Goal: Task Accomplishment & Management: Manage account settings

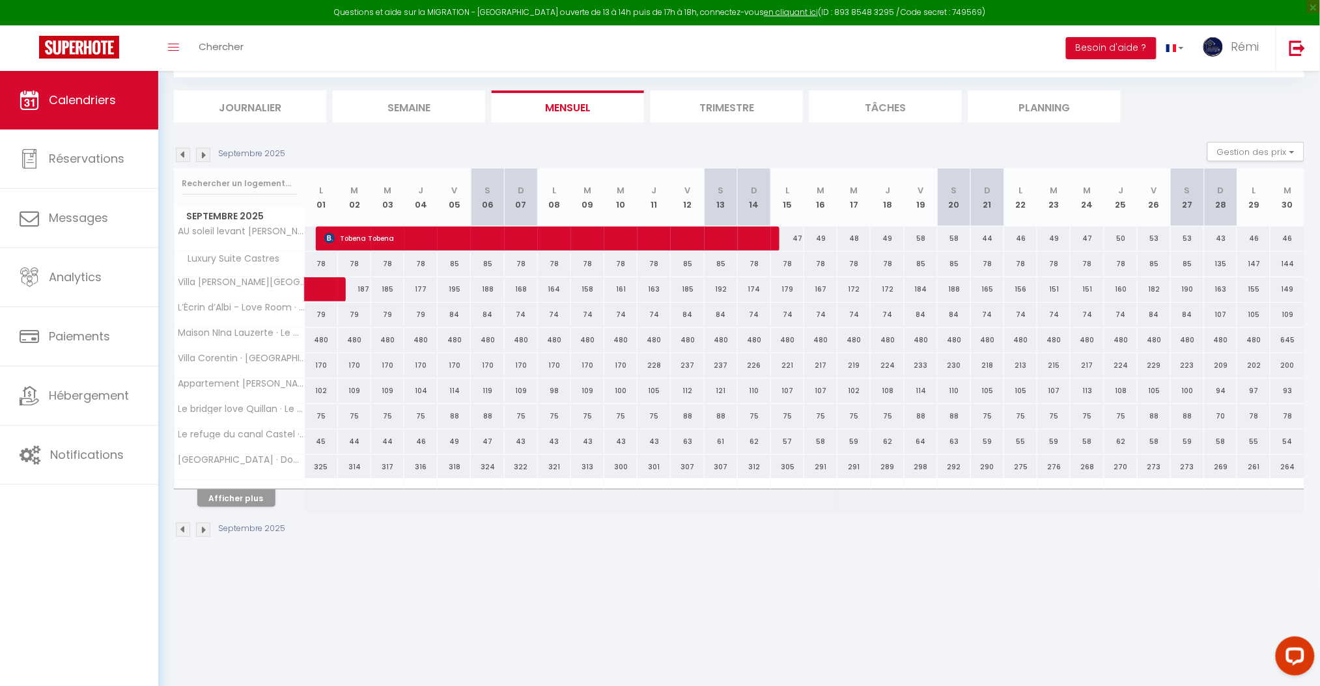
click at [199, 529] on img at bounding box center [203, 530] width 14 height 14
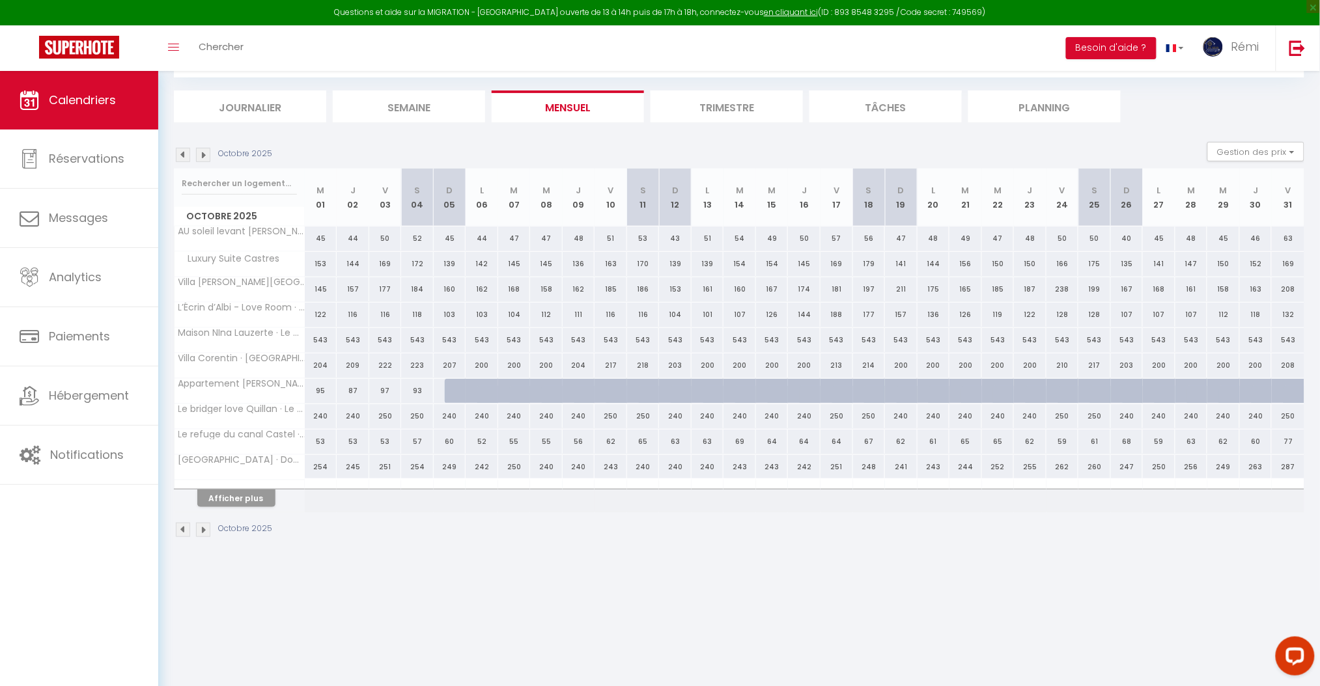
click at [184, 532] on img at bounding box center [183, 530] width 14 height 14
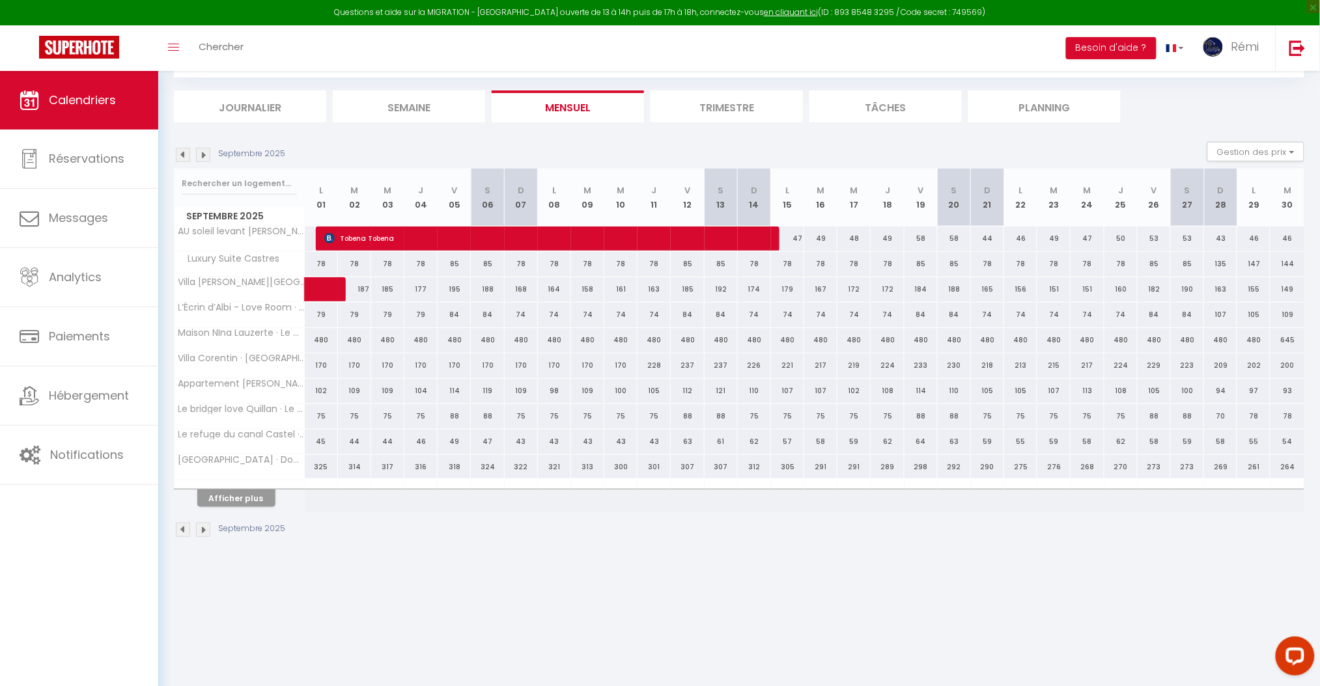
click at [182, 530] on img at bounding box center [183, 530] width 14 height 14
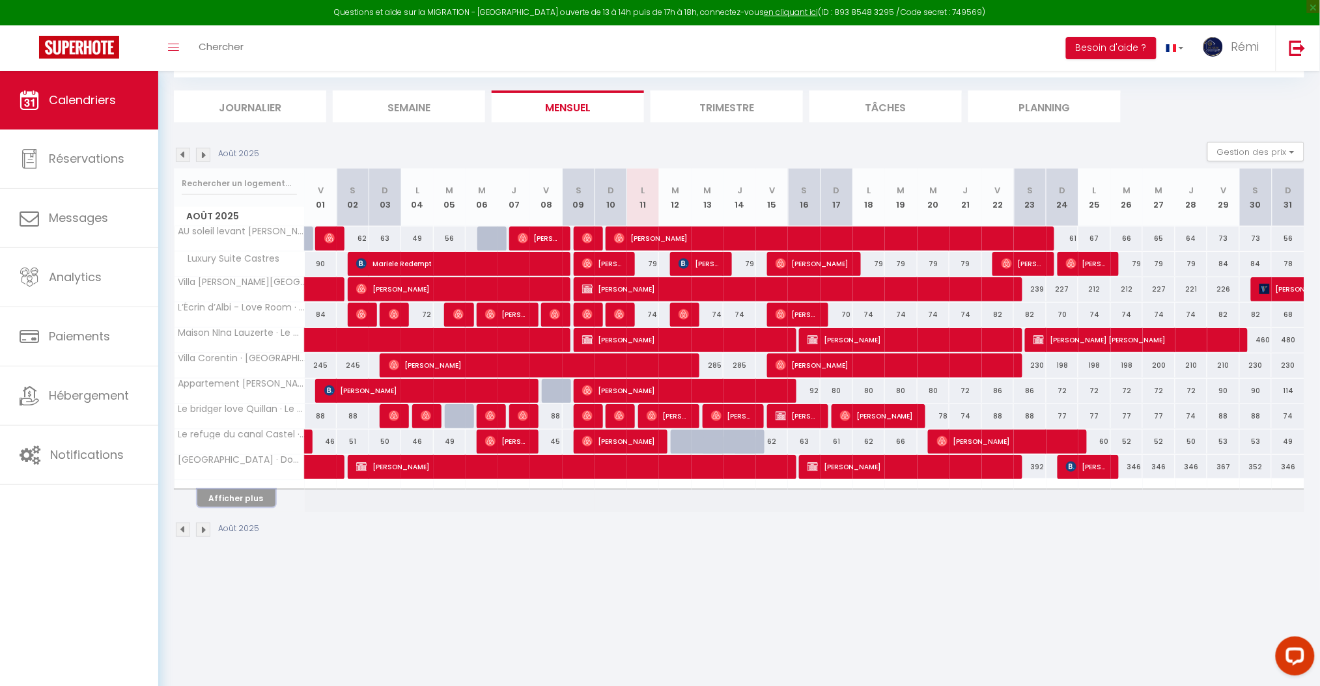
click at [249, 504] on button "Afficher plus" at bounding box center [236, 499] width 78 height 18
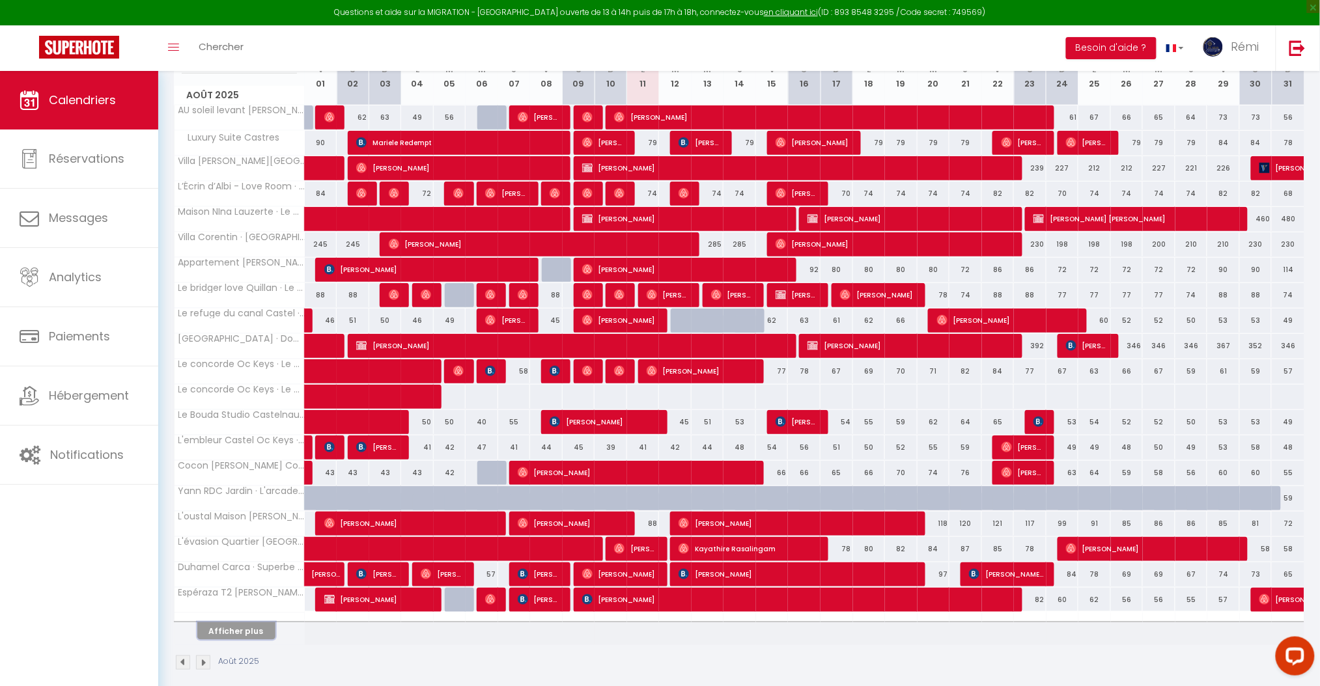
scroll to position [204, 0]
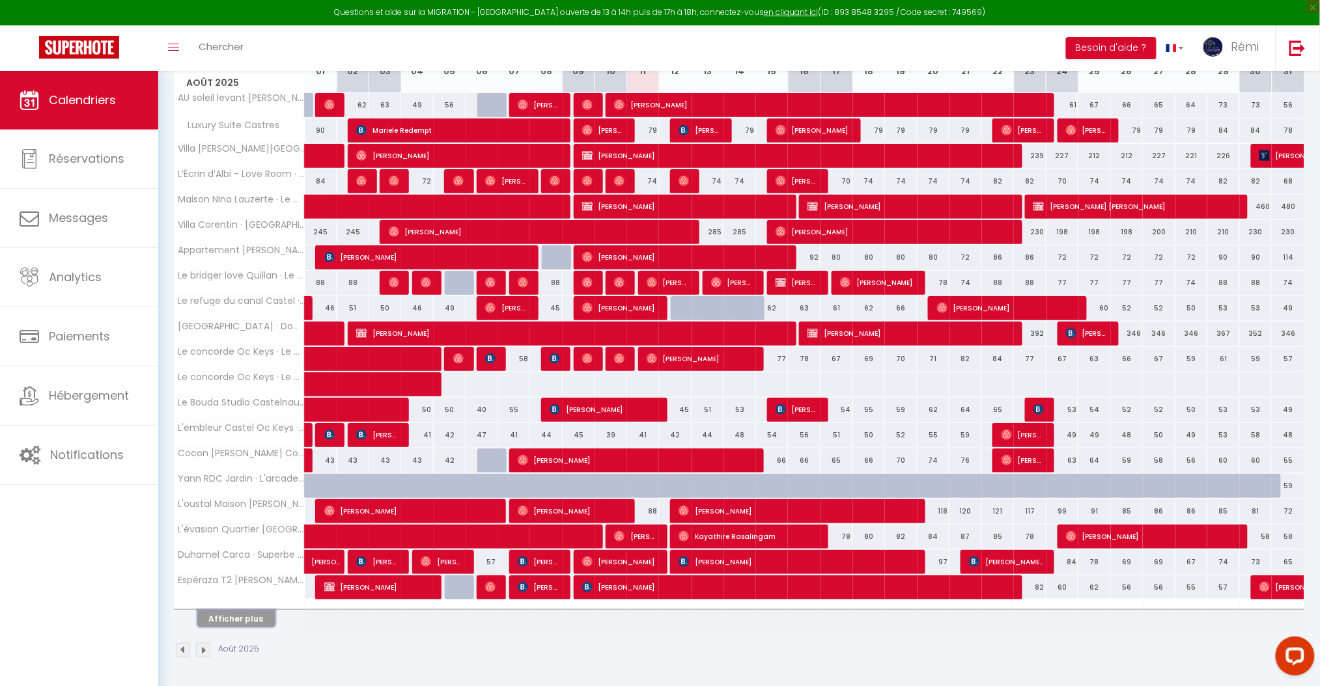
click at [258, 625] on button "Afficher plus" at bounding box center [236, 619] width 78 height 18
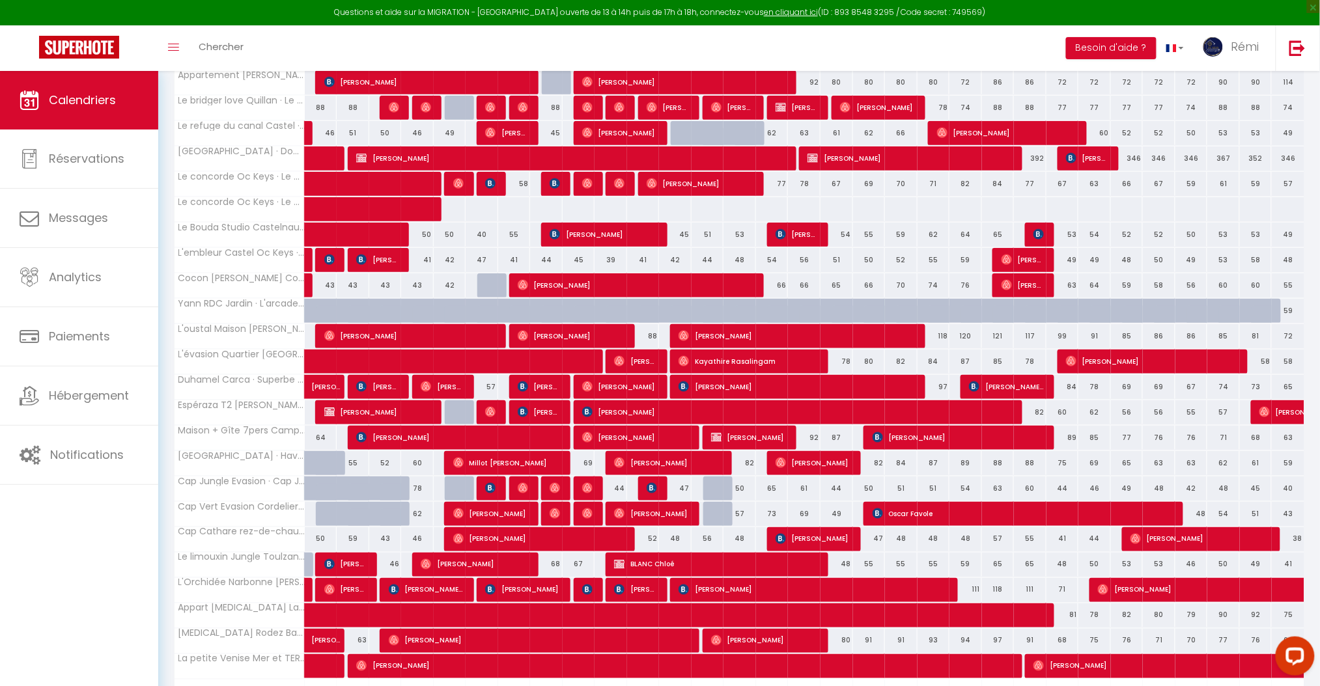
scroll to position [459, 0]
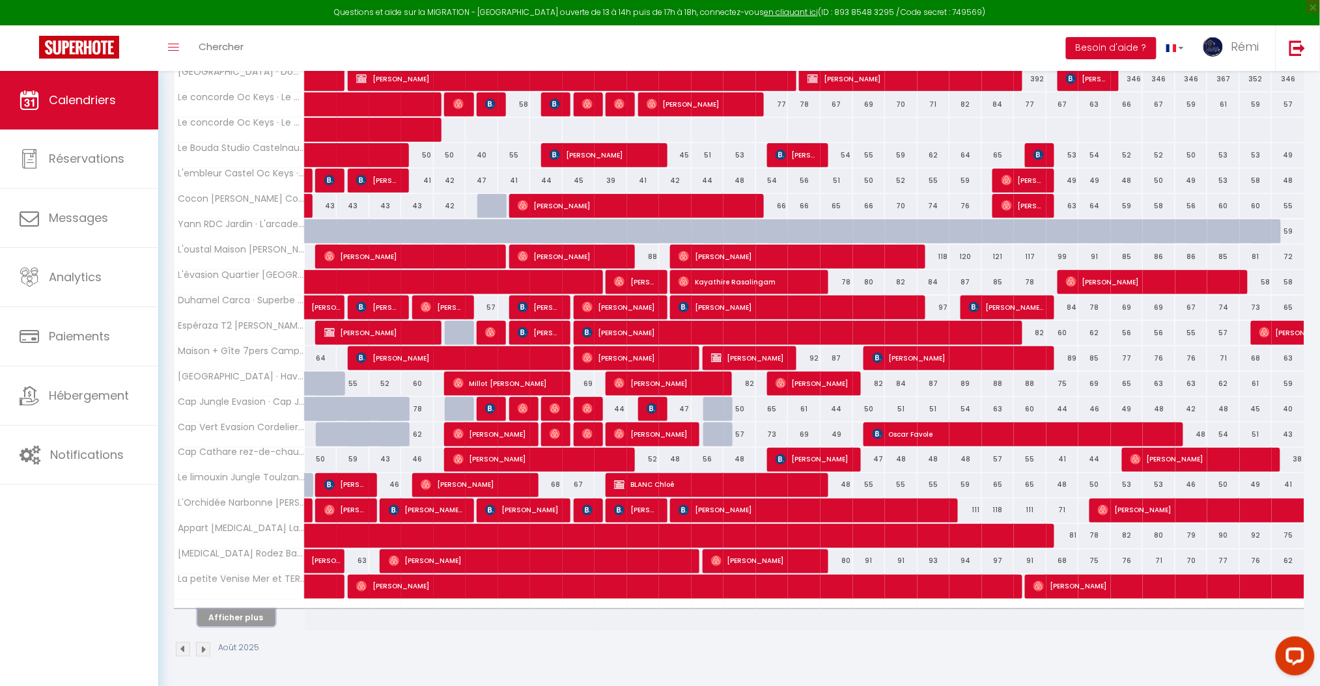
click at [256, 620] on button "Afficher plus" at bounding box center [236, 618] width 78 height 18
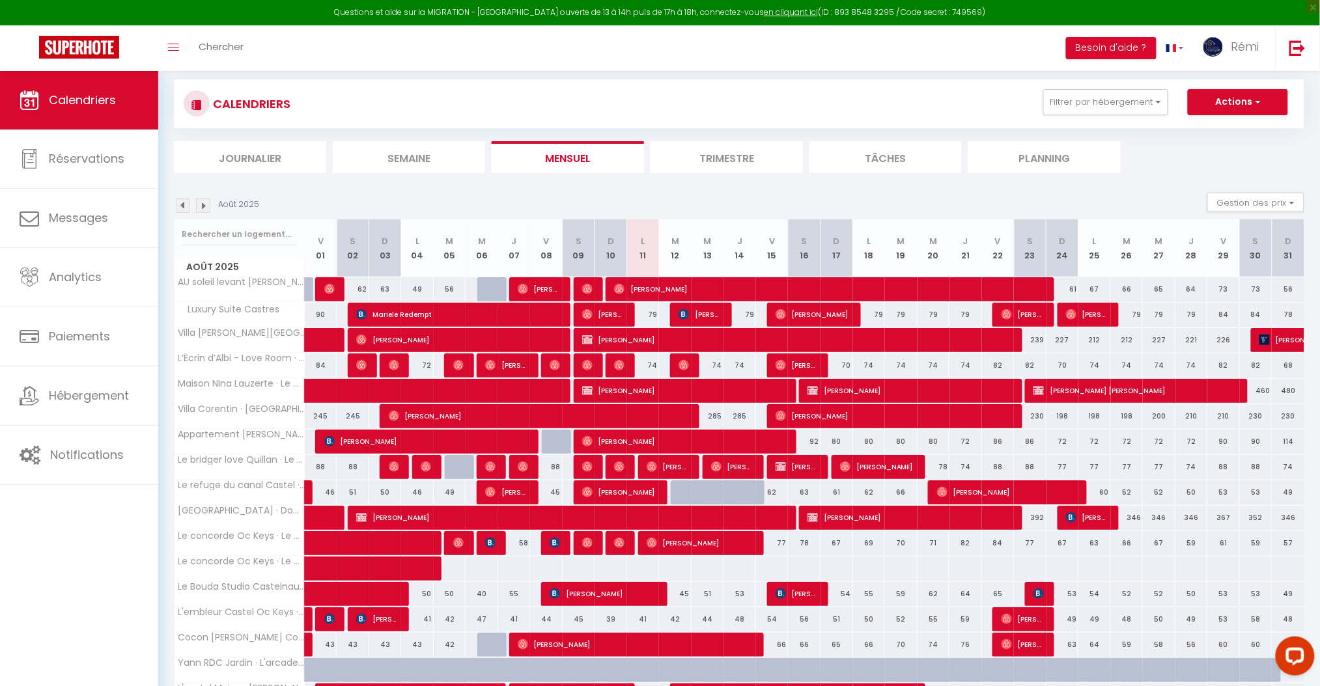
scroll to position [18, 0]
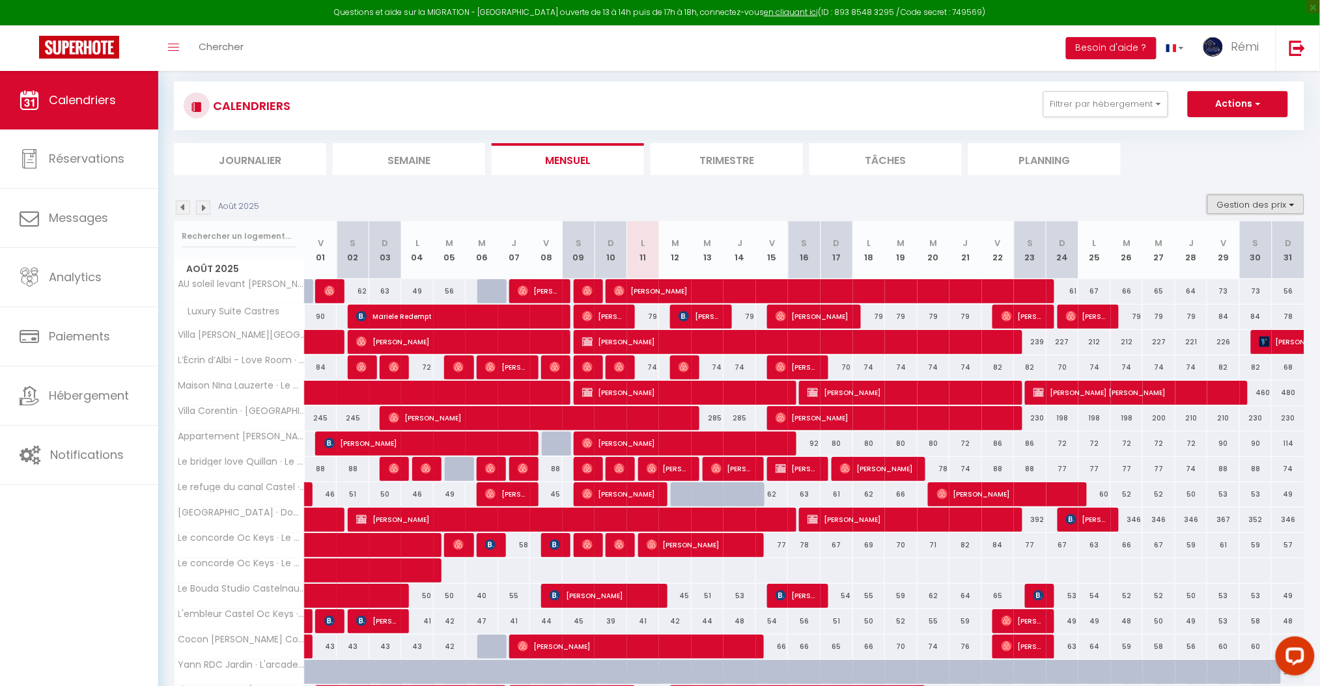
click at [1241, 199] on button "Gestion des prix" at bounding box center [1255, 205] width 97 height 20
click at [1230, 240] on input "Nb Nuits minimum" at bounding box center [1244, 244] width 117 height 13
click at [1193, 243] on input "Nb Nuits minimum" at bounding box center [1244, 244] width 117 height 13
click at [1160, 196] on div "Août 2025 Gestion des prix Nb Nuits minimum Règles Disponibilité" at bounding box center [739, 208] width 1130 height 27
click at [1259, 208] on button "Gestion des prix" at bounding box center [1255, 205] width 97 height 20
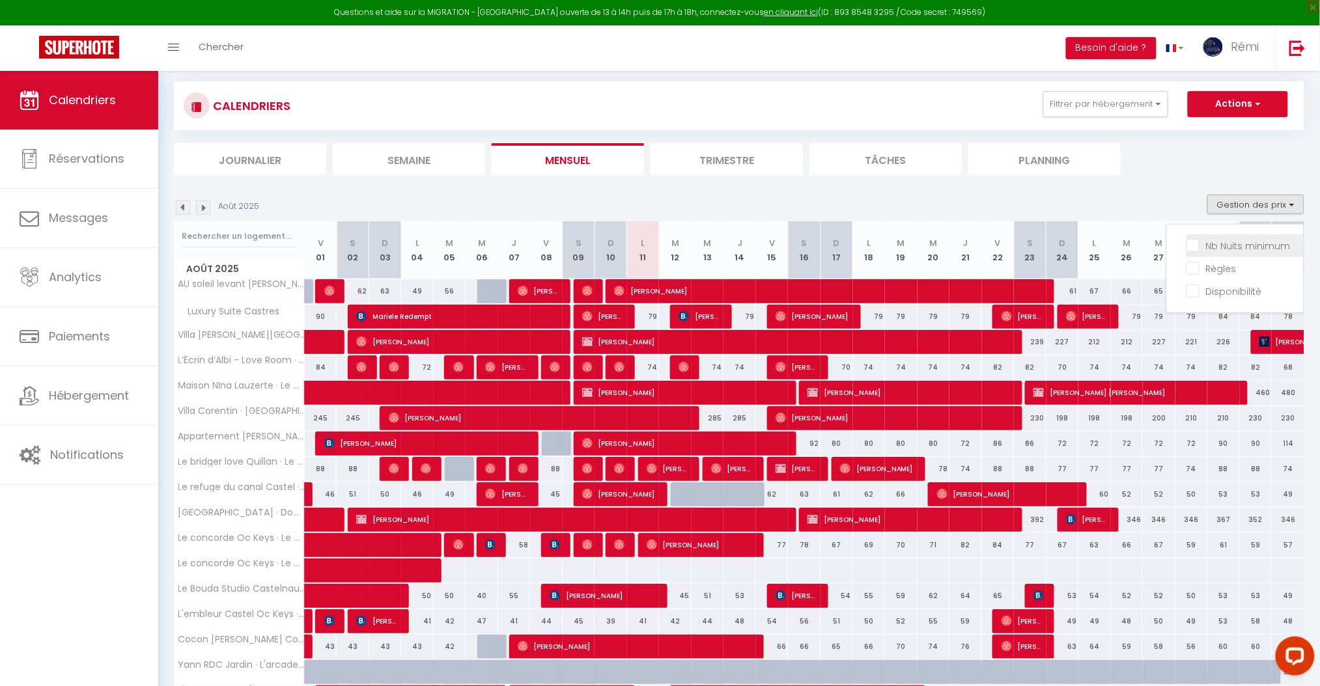
click at [1203, 242] on input "Nb Nuits minimum" at bounding box center [1244, 244] width 117 height 13
checkbox input "true"
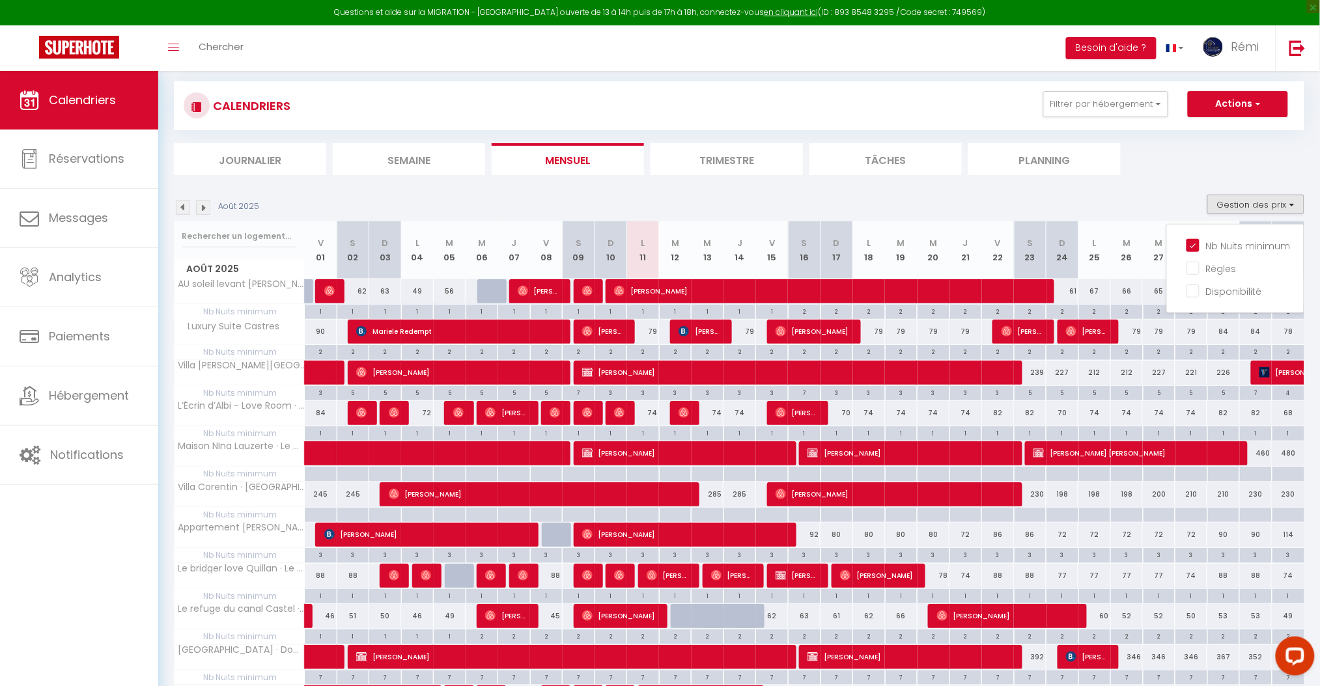
click at [1055, 513] on div at bounding box center [1061, 515] width 33 height 15
type input "Dim 24 Août 2025"
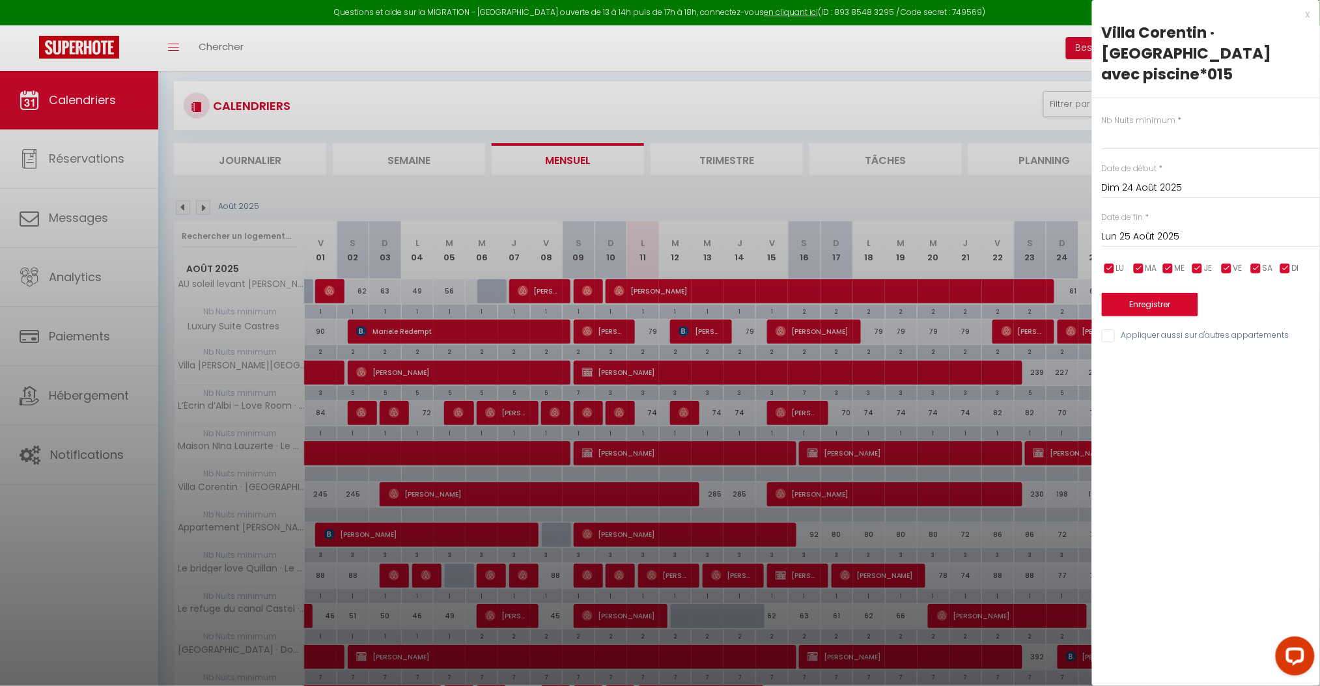
click at [1146, 228] on input "Lun 25 Août 2025" at bounding box center [1210, 236] width 218 height 17
click at [1167, 402] on span "26" at bounding box center [1171, 415] width 28 height 26
type input "[DATE] Août 2025"
click at [1149, 126] on input "text" at bounding box center [1210, 137] width 218 height 23
click at [1304, 14] on div "x" at bounding box center [1201, 15] width 218 height 16
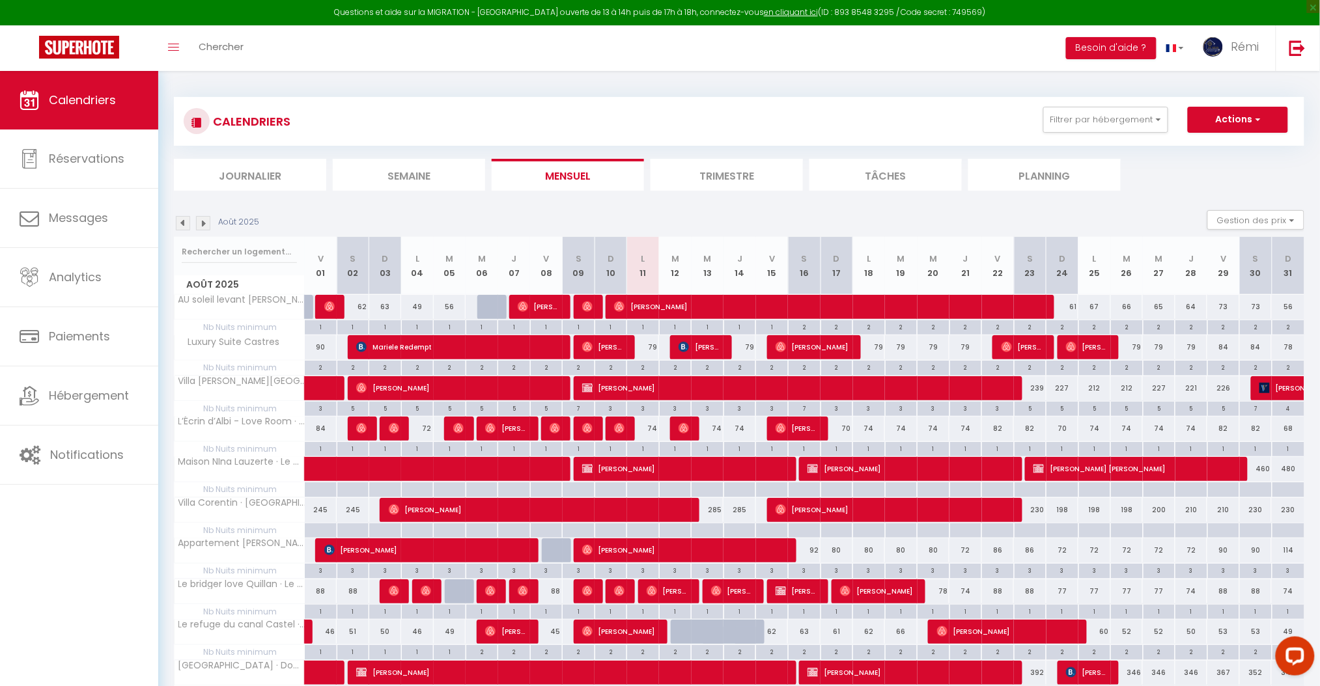
scroll to position [0, 0]
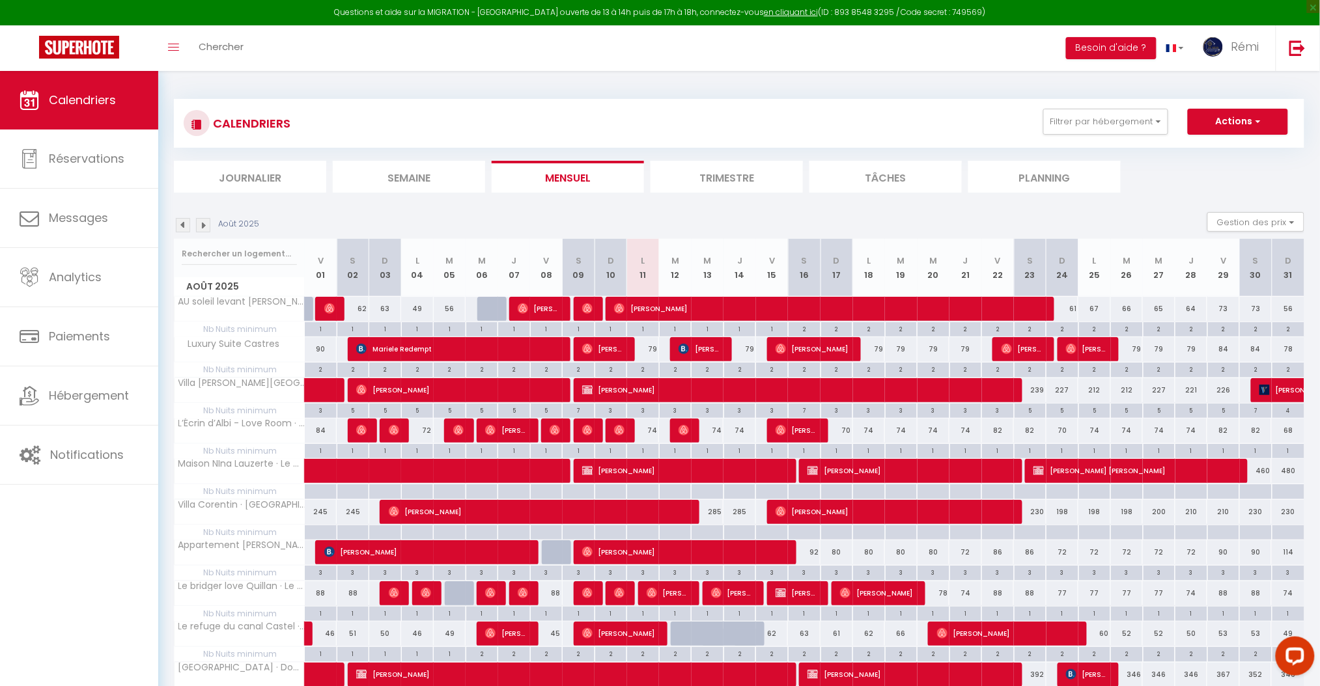
click at [687, 122] on div "CALENDRIERS Filtrer par hébergement Location [GEOGRAPHIC_DATA] Oc Keys · Le Con…" at bounding box center [739, 123] width 1111 height 29
click at [1256, 214] on button "Gestion des prix" at bounding box center [1255, 222] width 97 height 20
click at [1200, 258] on input "Nb Nuits minimum" at bounding box center [1244, 262] width 117 height 13
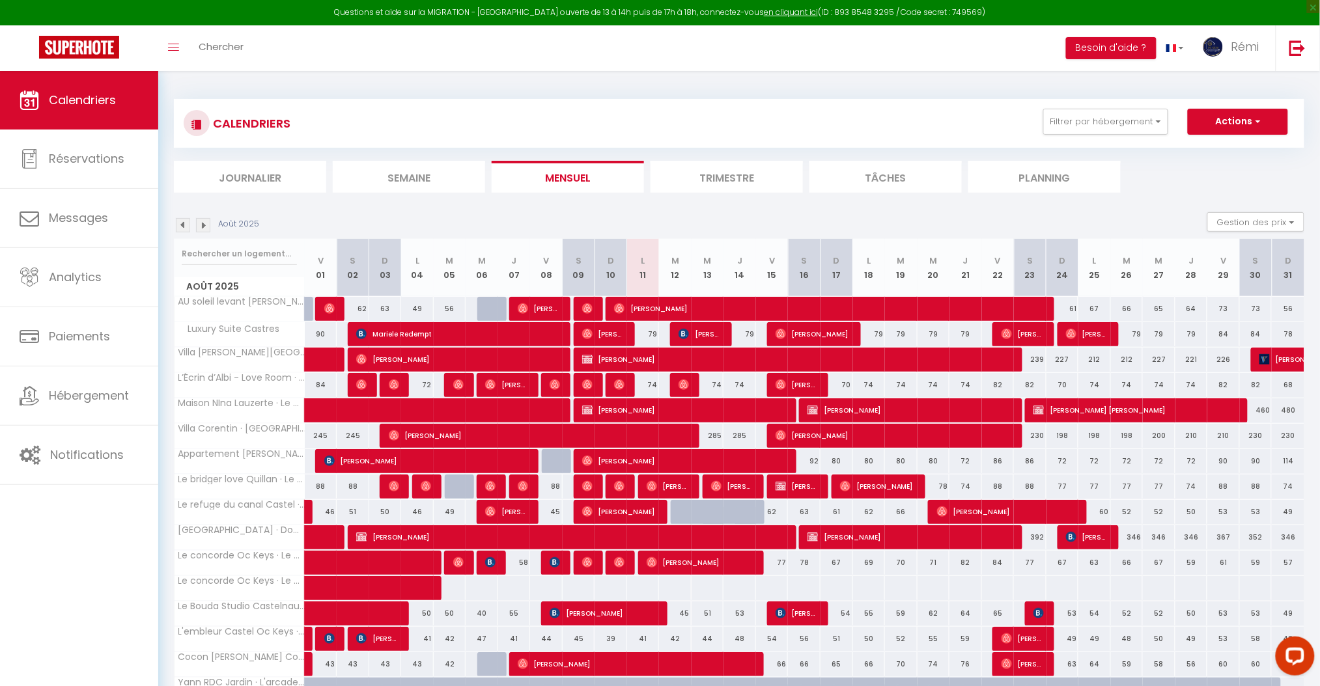
click at [532, 85] on div "CALENDRIERS Filtrer par hébergement Location [GEOGRAPHIC_DATA] Oc Keys · Le Con…" at bounding box center [738, 604] width 1161 height 1067
click at [514, 46] on div "Toggle menubar Chercher BUTTON Besoin d'aide ? Rémi Paramètres Équipe" at bounding box center [701, 48] width 1215 height 46
click at [1009, 163] on li "Planning" at bounding box center [1044, 177] width 152 height 32
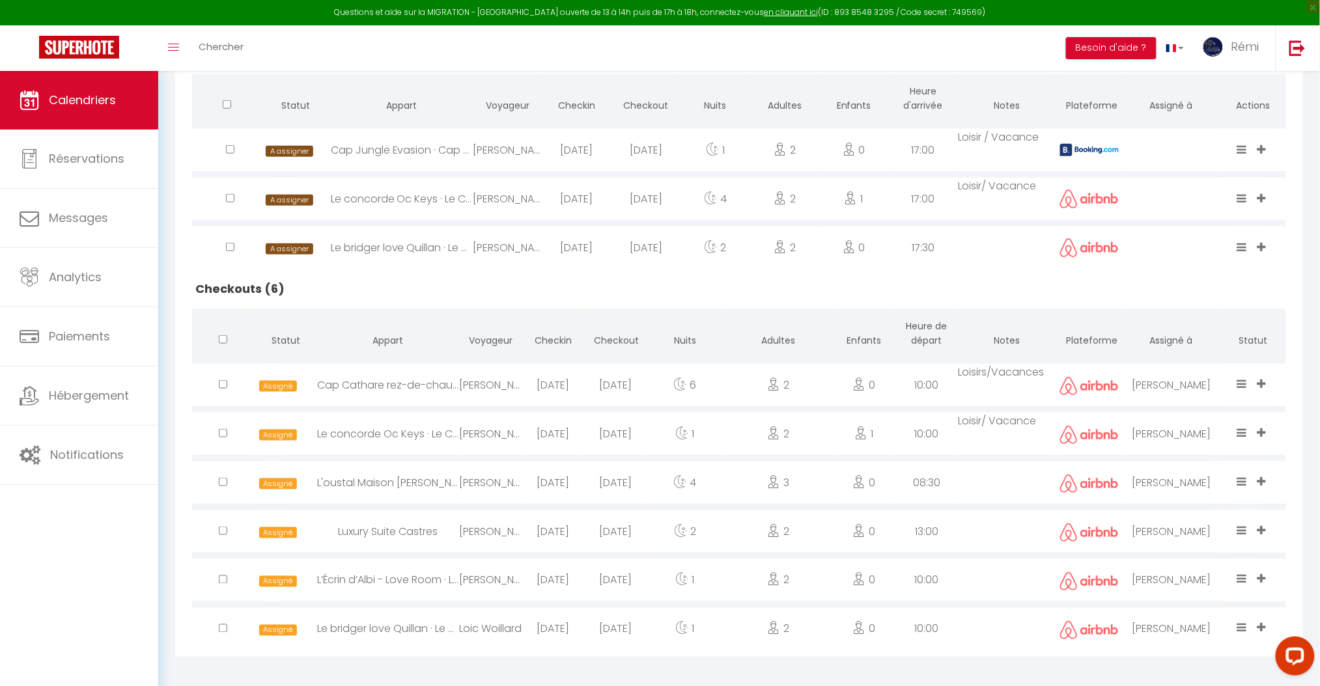
scroll to position [354, 0]
click at [476, 439] on div "[PERSON_NAME]" at bounding box center [490, 432] width 62 height 42
select select "1"
select select "0"
select select "1"
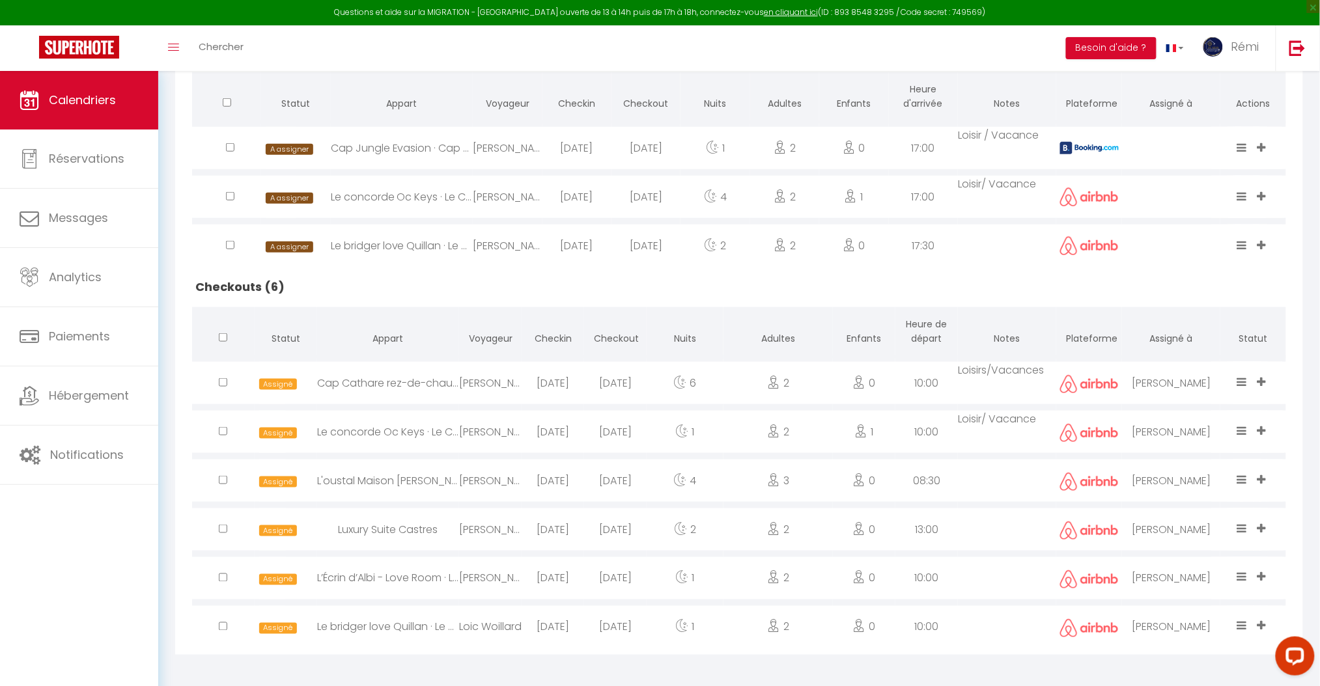
select select
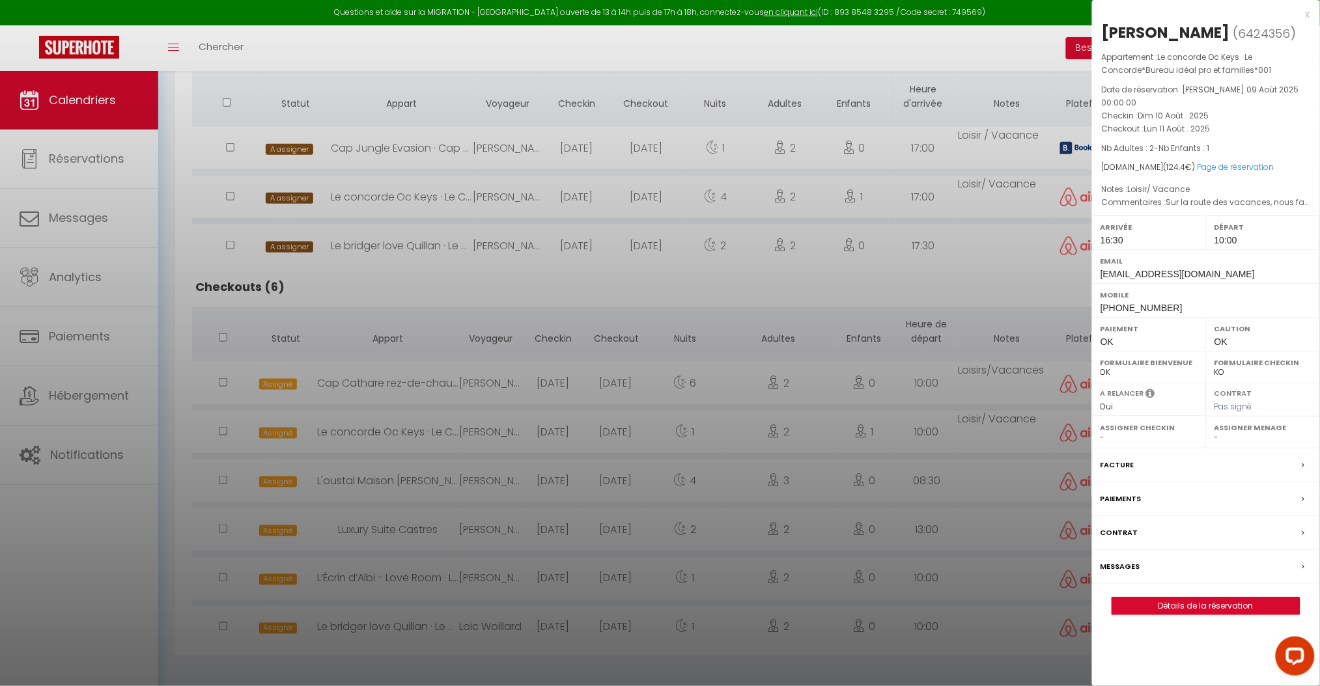
select select "18578"
click at [1182, 598] on link "Détails de la réservation" at bounding box center [1205, 606] width 187 height 17
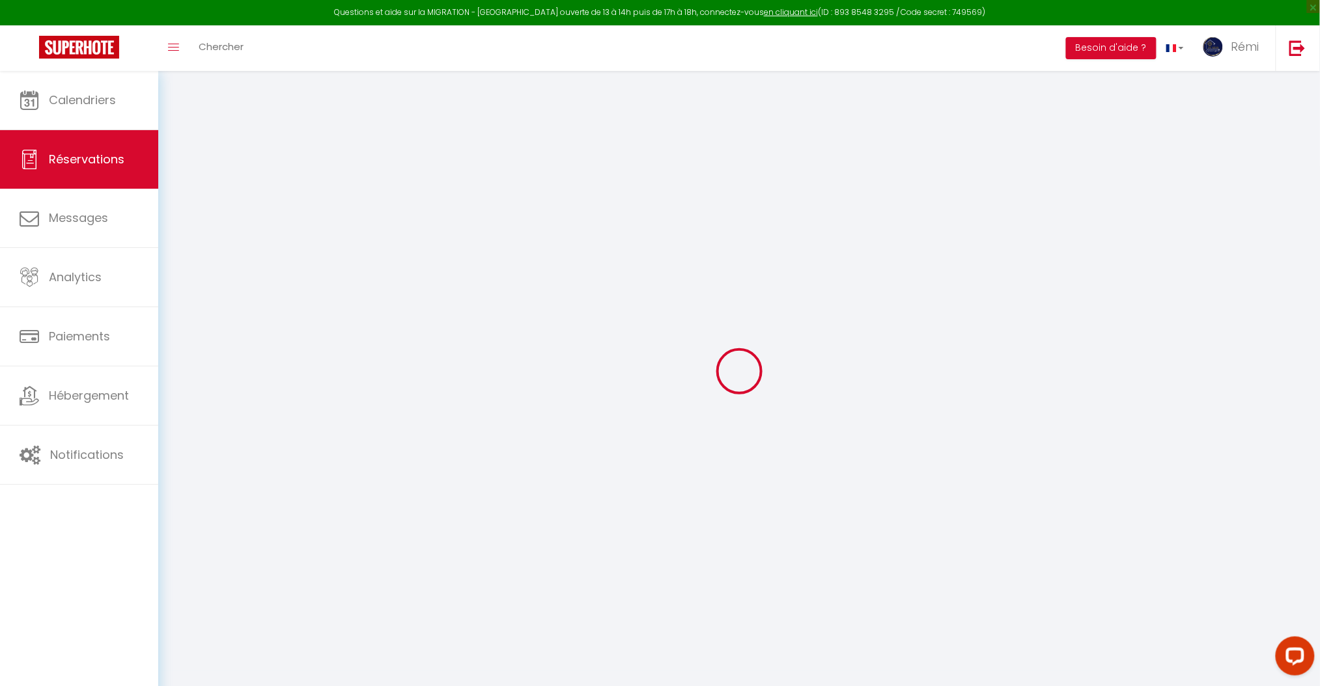
select select
checkbox input "false"
select index
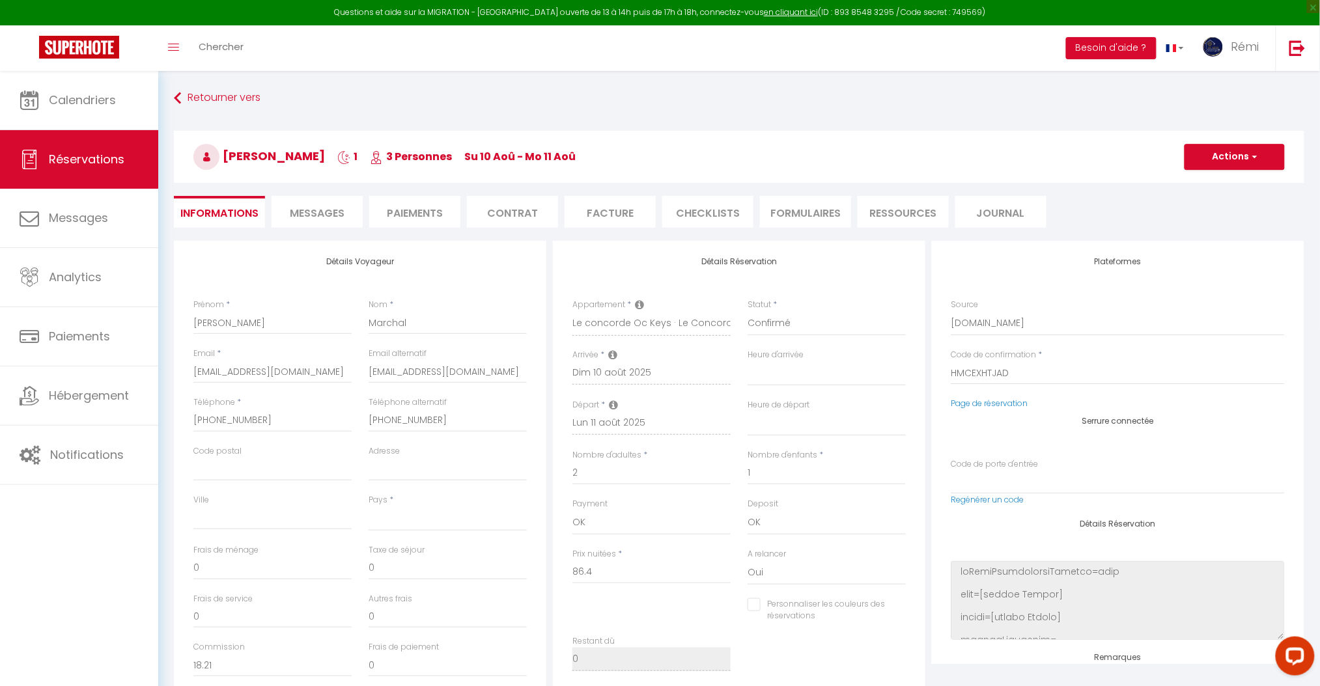
select select
checkbox input "false"
select index
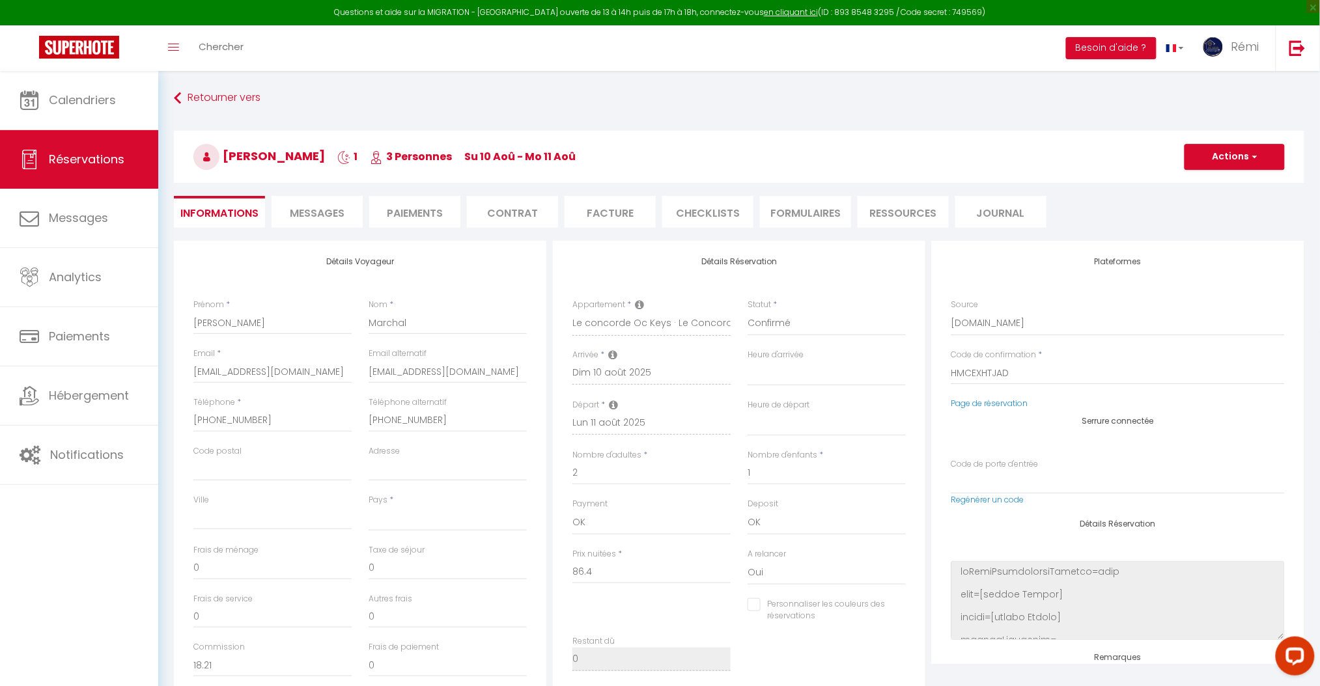
type textarea "Sur la route des vacances, nous faisons escale sur [GEOGRAPHIC_DATA]"
select select
type input "35"
type input "3"
select select
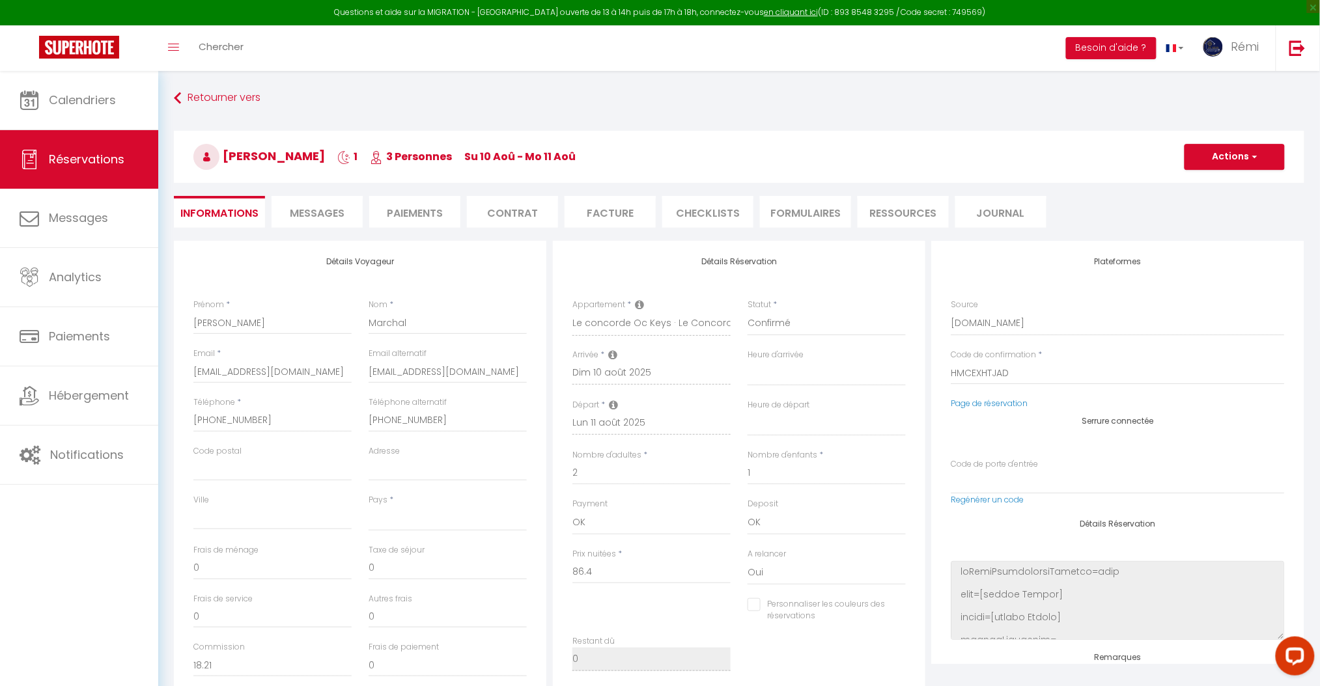
select select
checkbox input "false"
select index
select select
checkbox input "false"
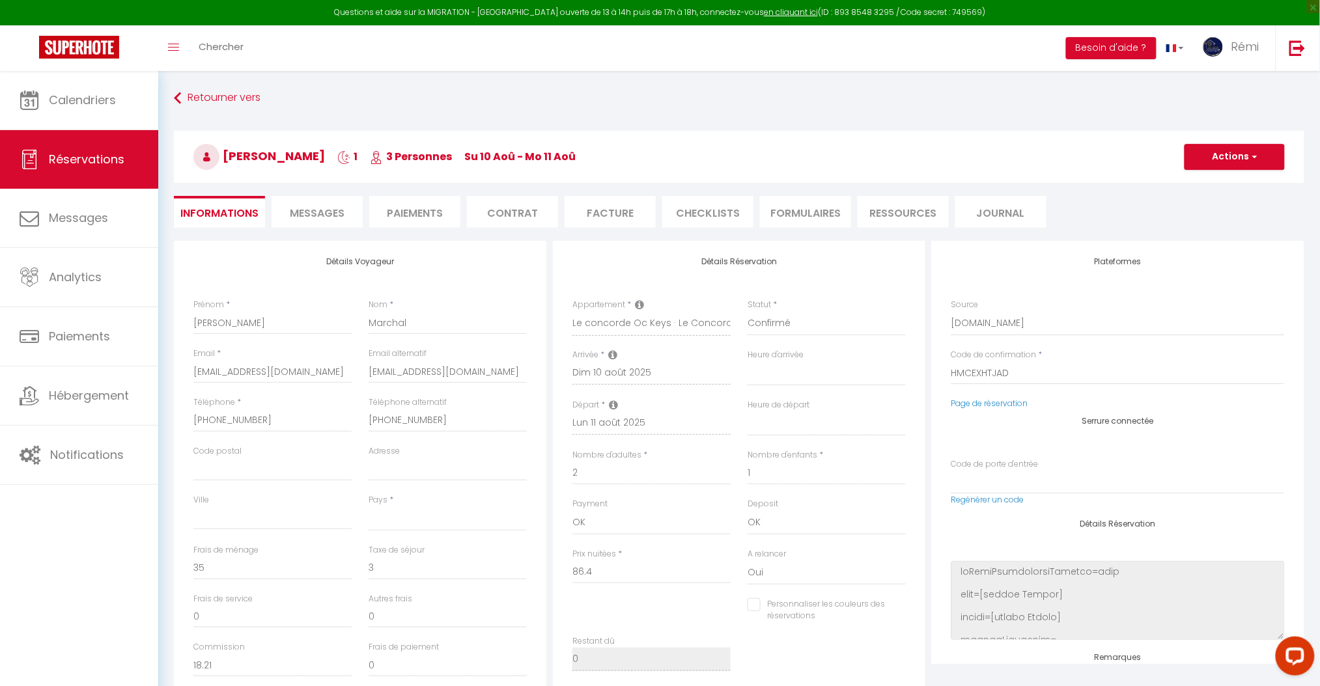
select index
select select "16:30"
select select "10:00"
select select
checkbox input "false"
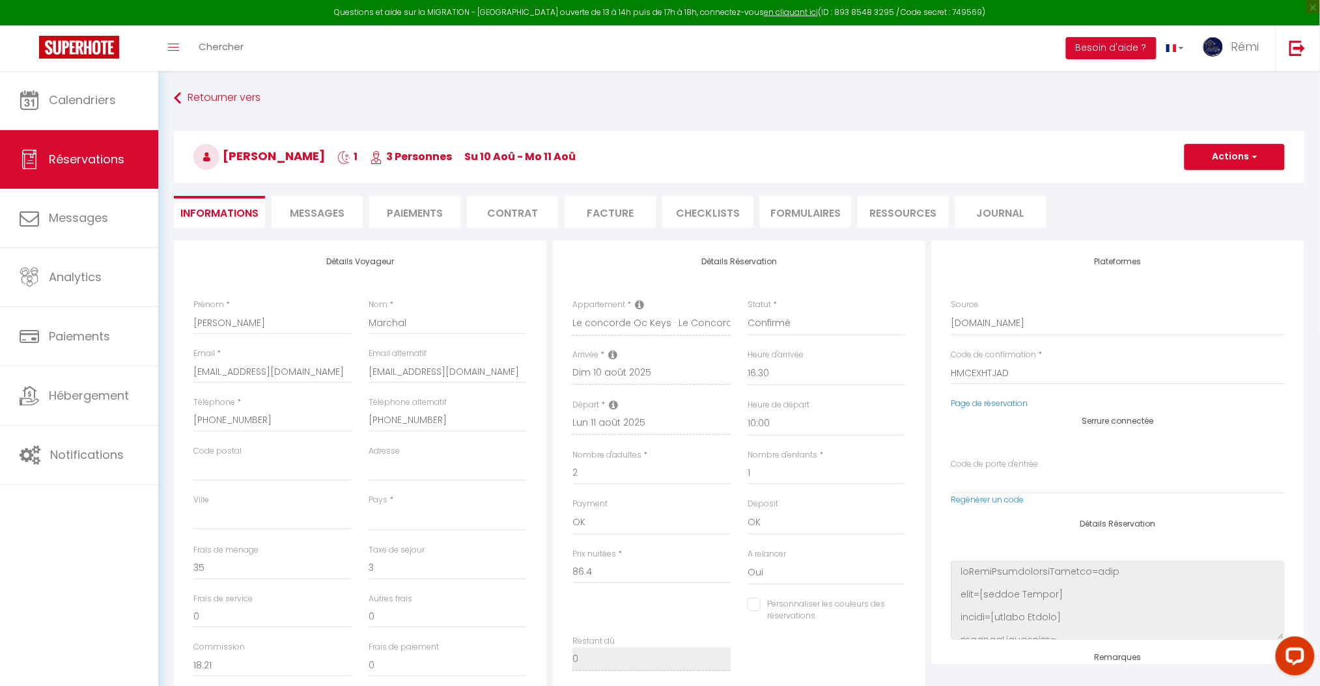
select index
click at [706, 215] on li "CHECKLISTS" at bounding box center [707, 212] width 91 height 32
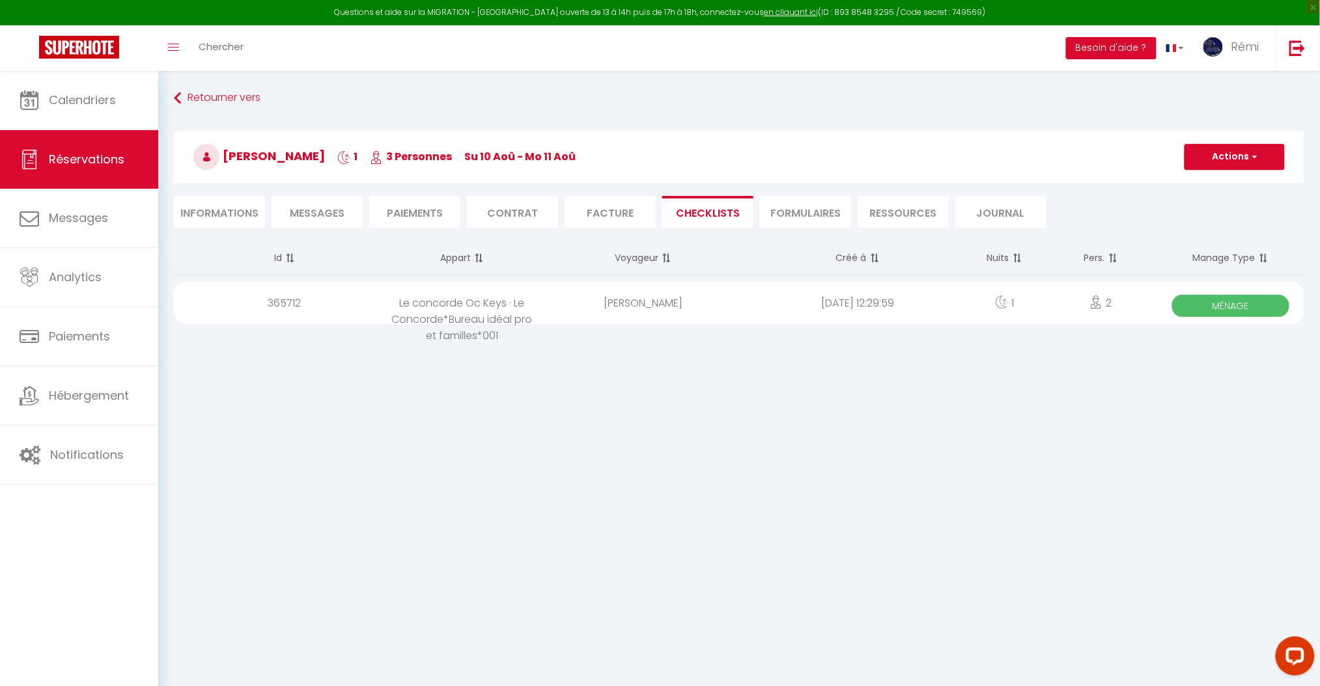
click at [613, 282] on div "[PERSON_NAME]" at bounding box center [643, 303] width 215 height 42
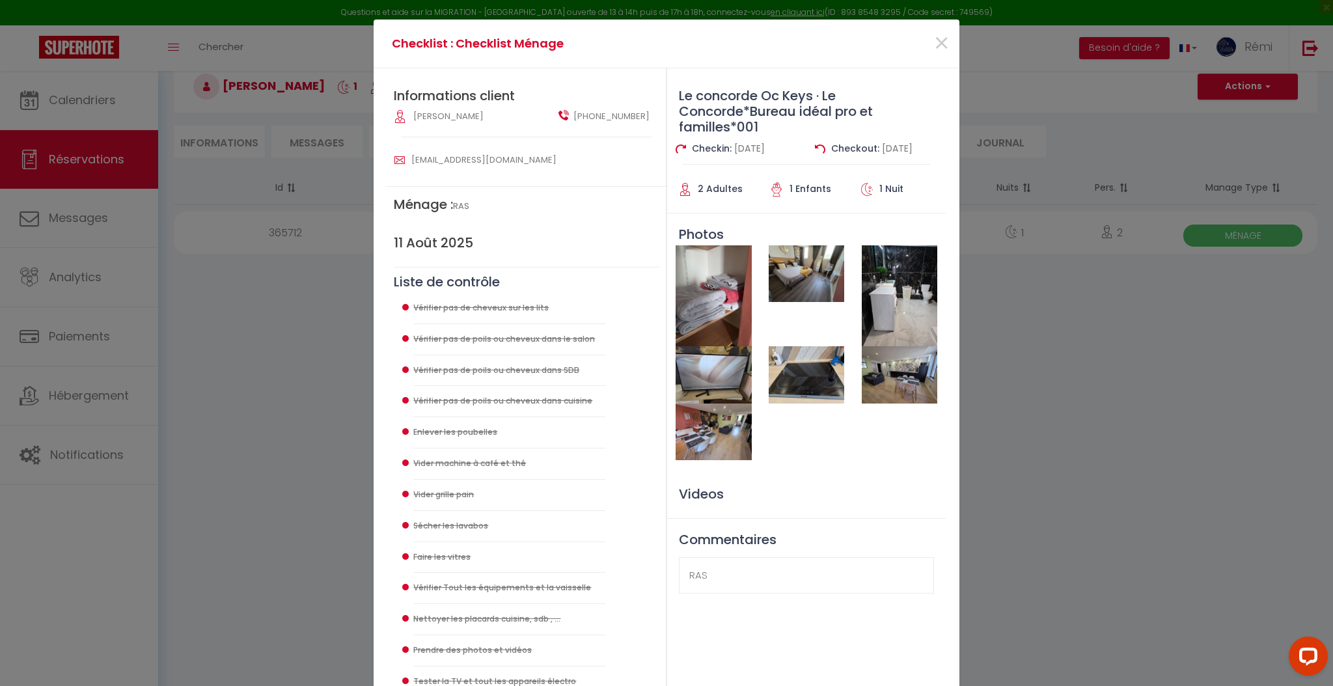
click at [812, 264] on img at bounding box center [807, 273] width 76 height 57
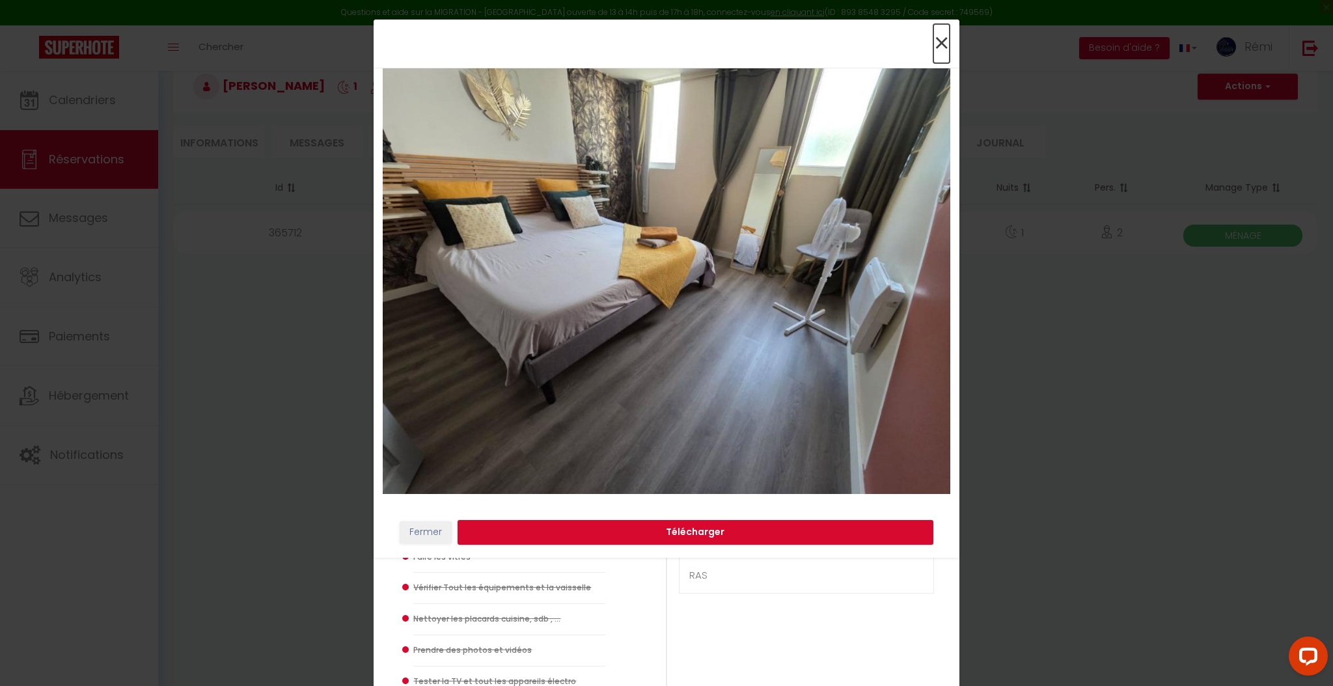
click at [941, 43] on span "×" at bounding box center [942, 43] width 16 height 39
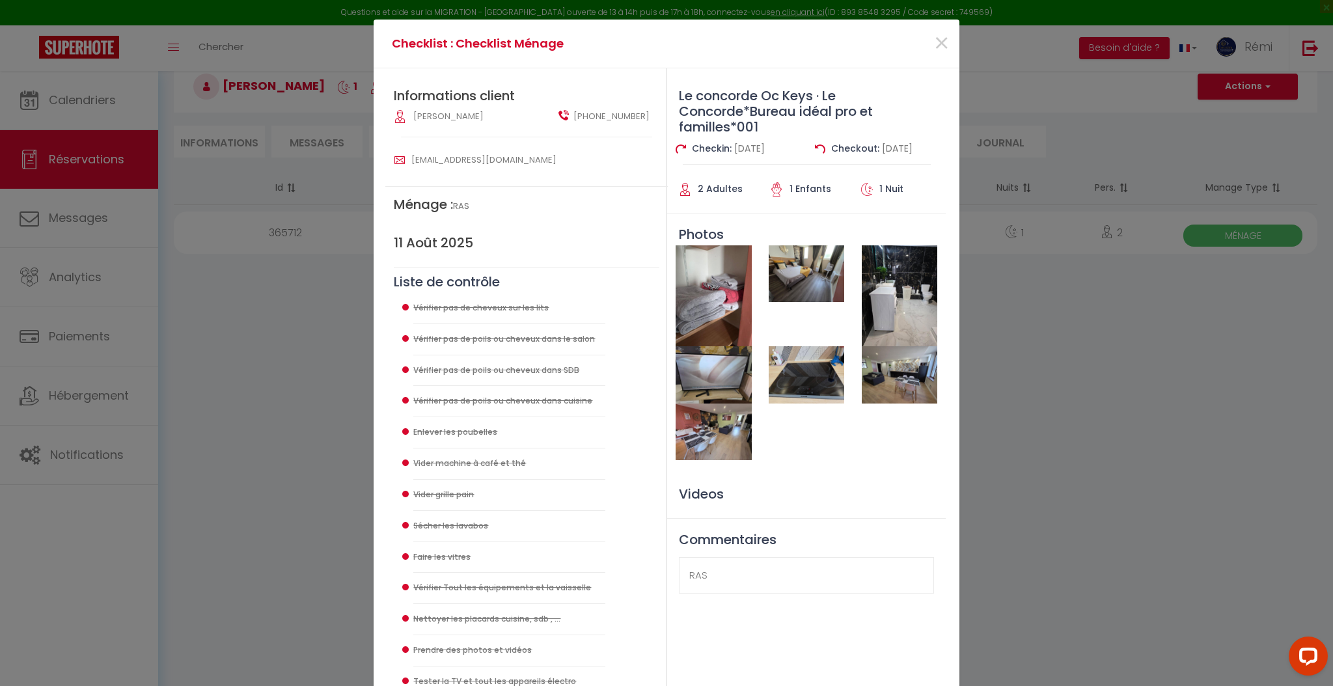
click at [303, 344] on div "Checklist : Checklist Ménage × Informations client [PERSON_NAME] [PHONE_NUMBER]…" at bounding box center [666, 343] width 1333 height 686
click at [934, 39] on span "×" at bounding box center [942, 43] width 16 height 39
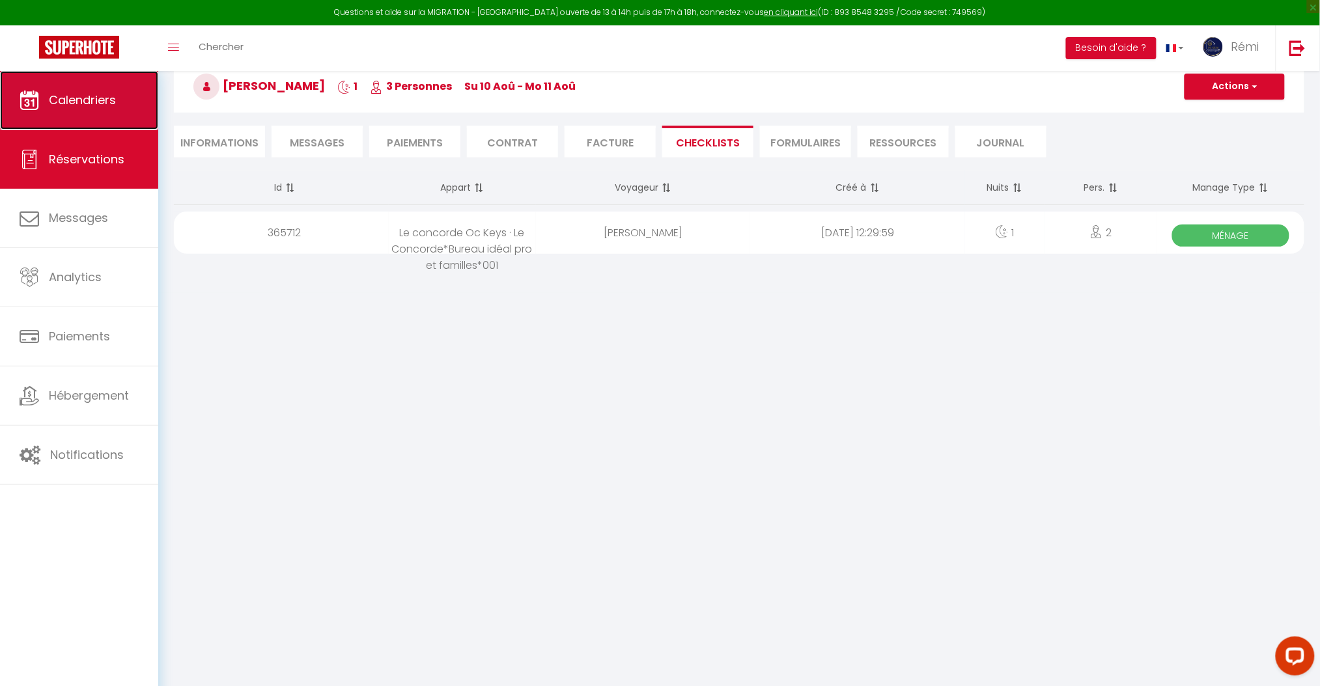
click at [90, 102] on span "Calendriers" at bounding box center [82, 100] width 67 height 16
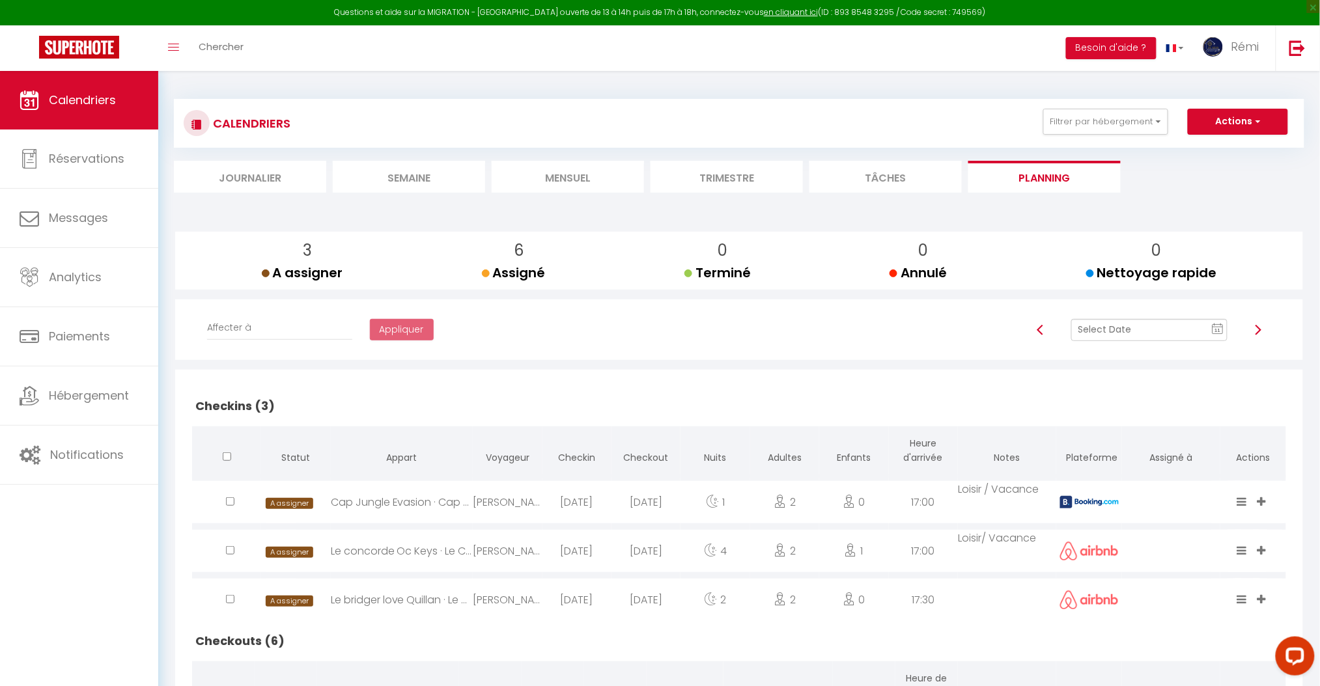
click at [555, 176] on li "Mensuel" at bounding box center [567, 177] width 152 height 32
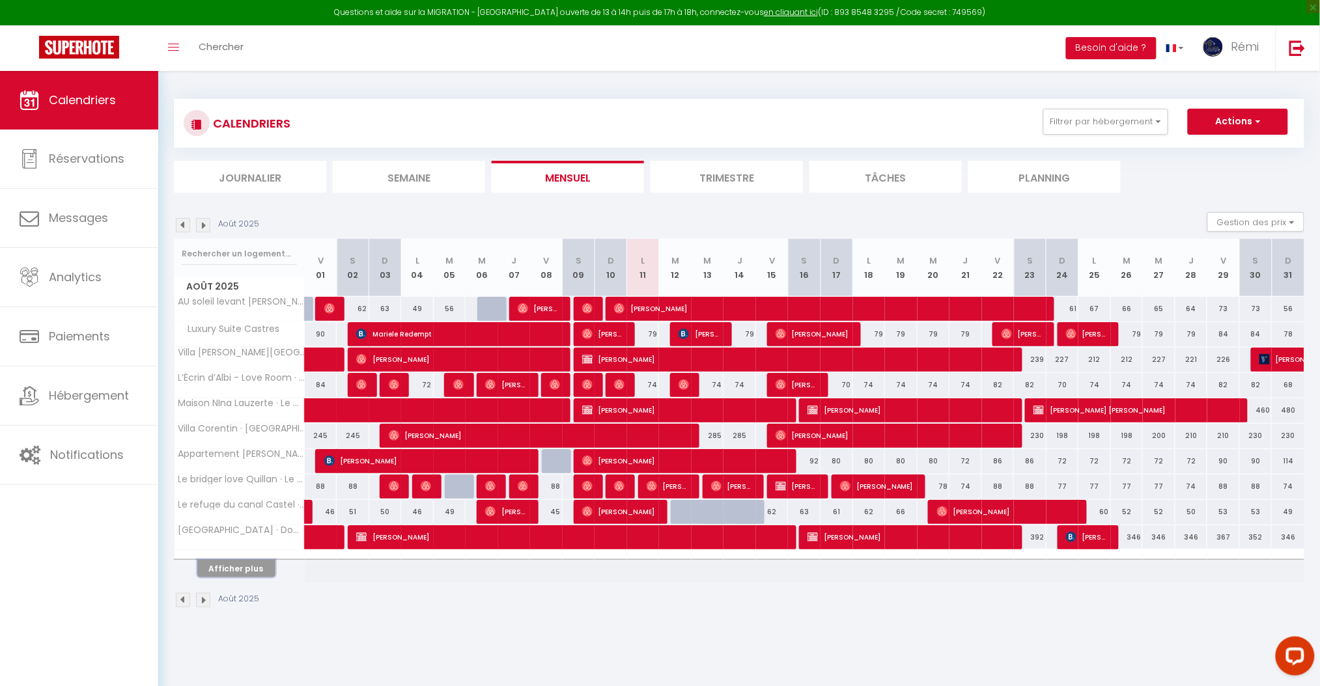
click at [251, 573] on button "Afficher plus" at bounding box center [236, 569] width 78 height 18
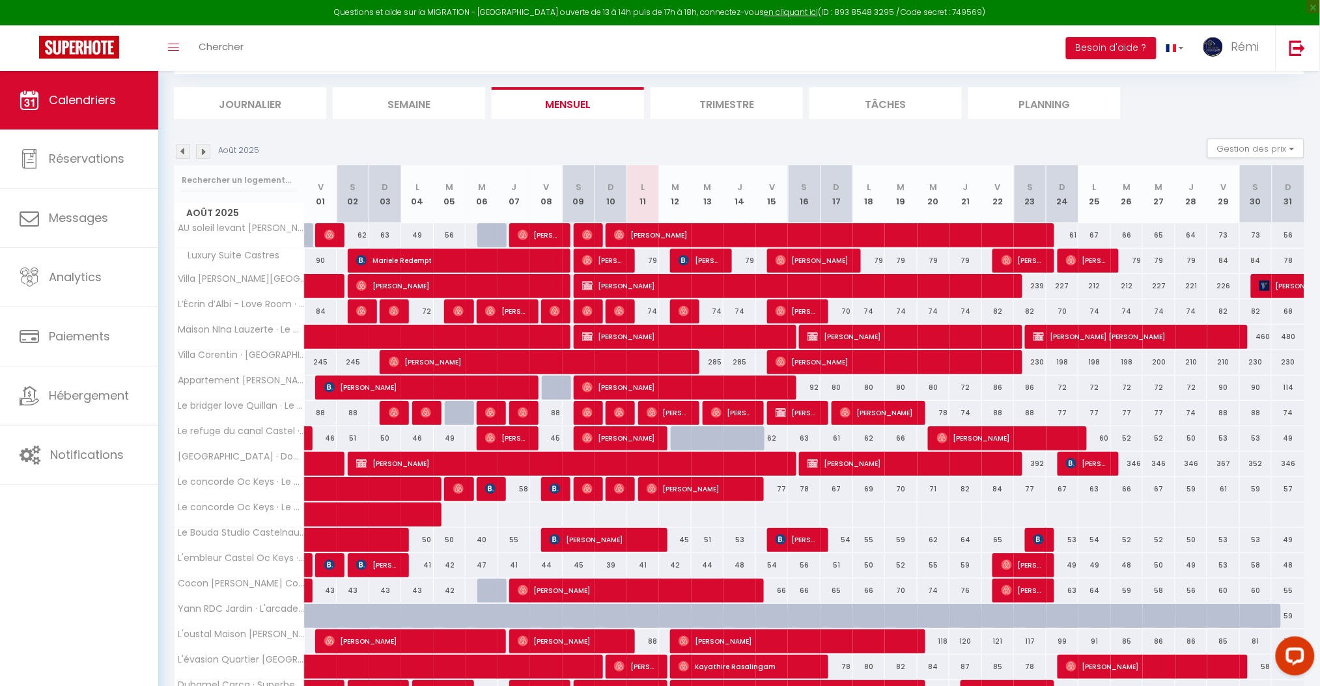
scroll to position [173, 0]
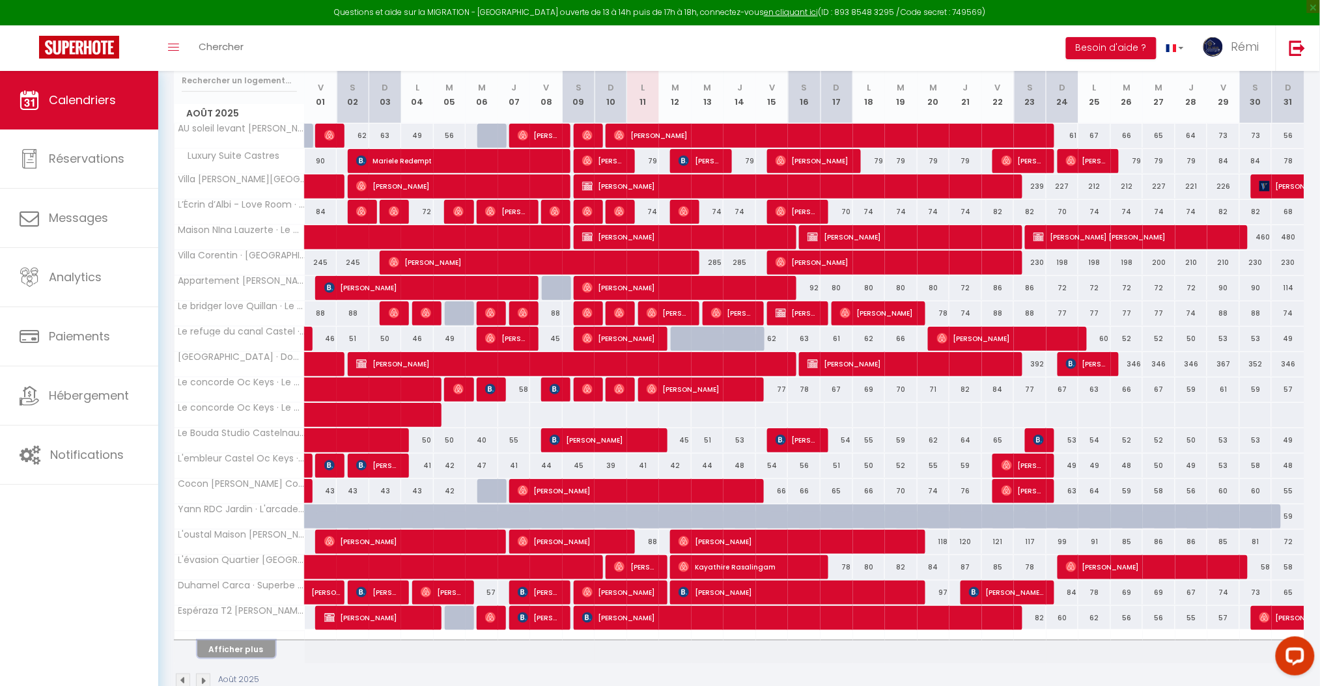
click at [251, 646] on button "Afficher plus" at bounding box center [236, 650] width 78 height 18
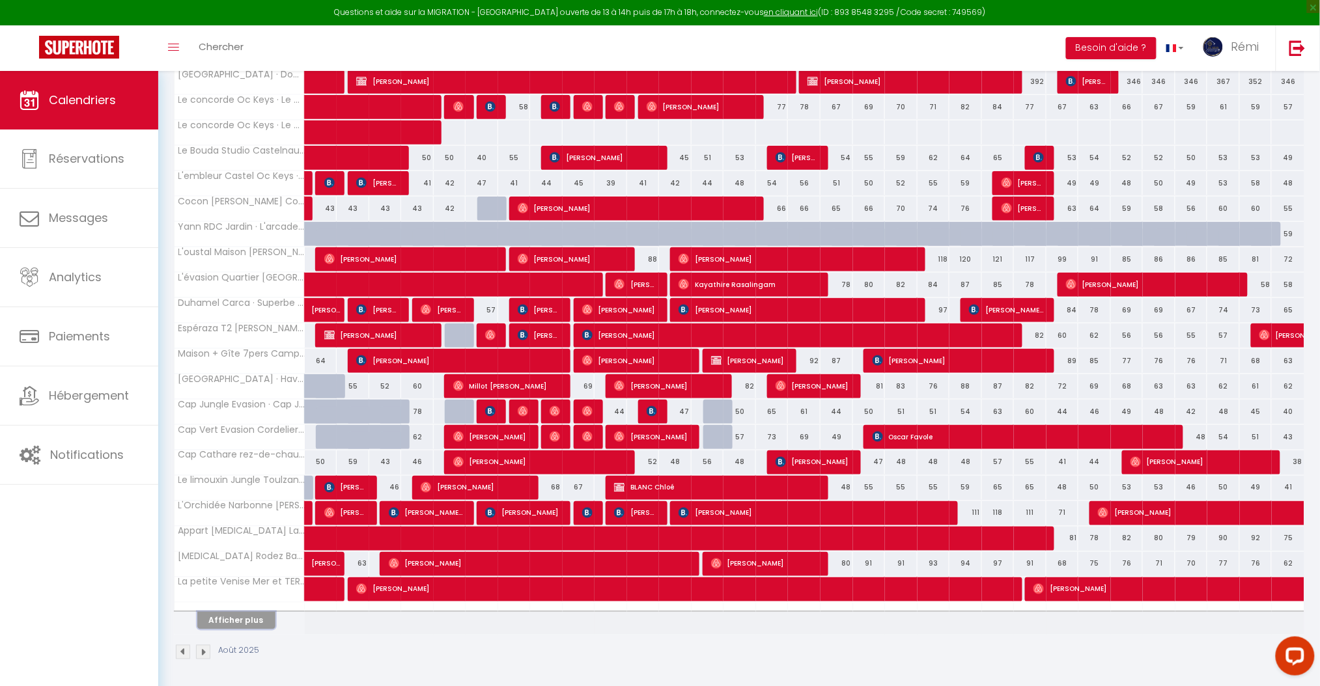
scroll to position [459, 0]
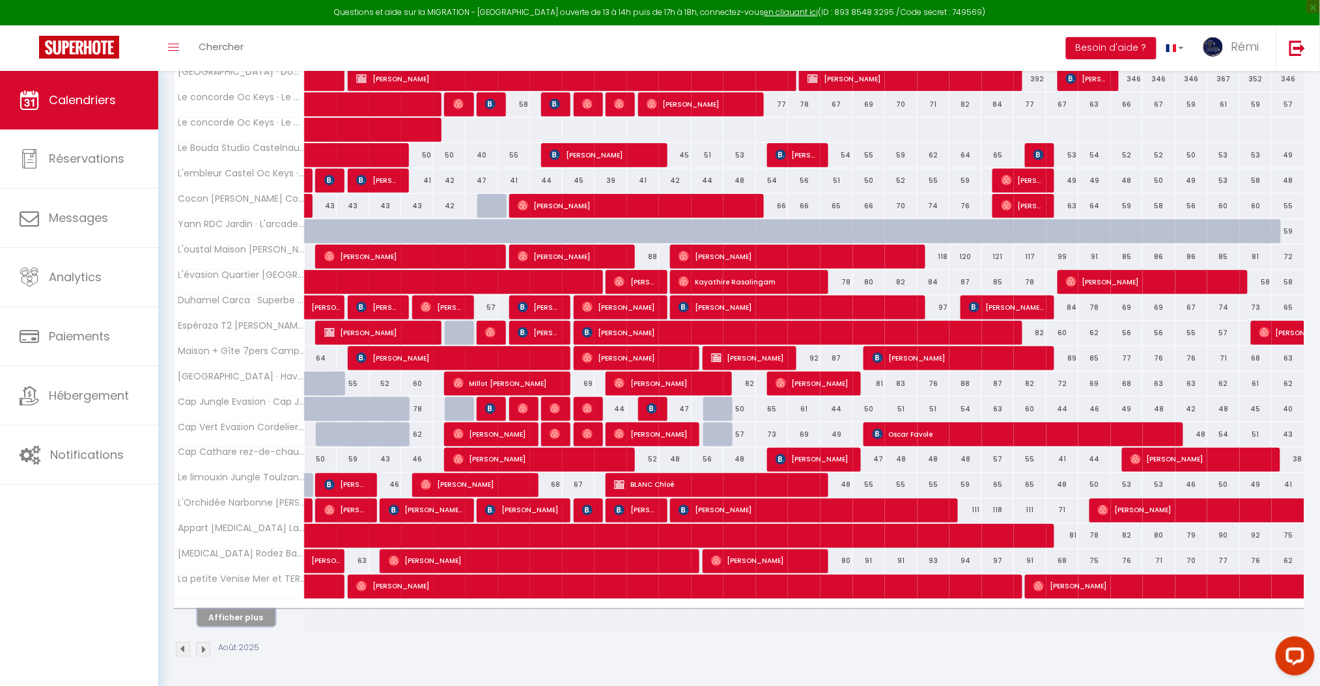
click at [257, 613] on button "Afficher plus" at bounding box center [236, 618] width 78 height 18
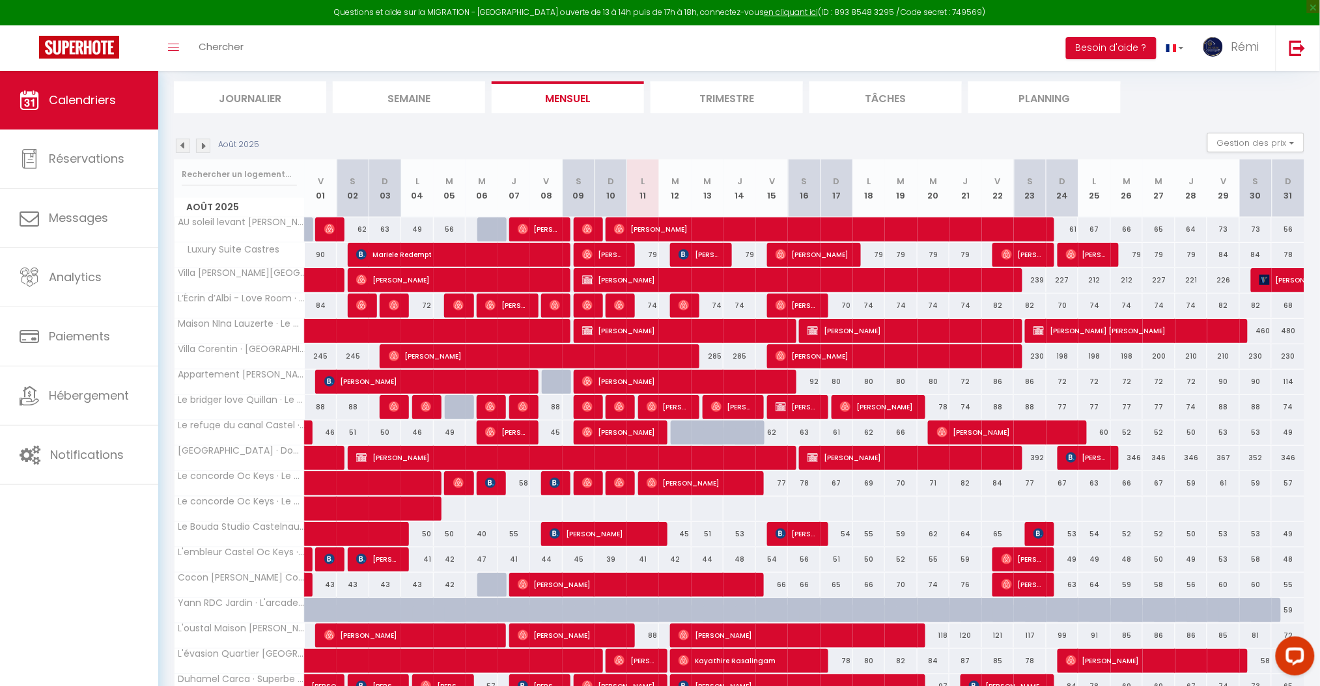
scroll to position [0, 0]
